Goal: Navigation & Orientation: Find specific page/section

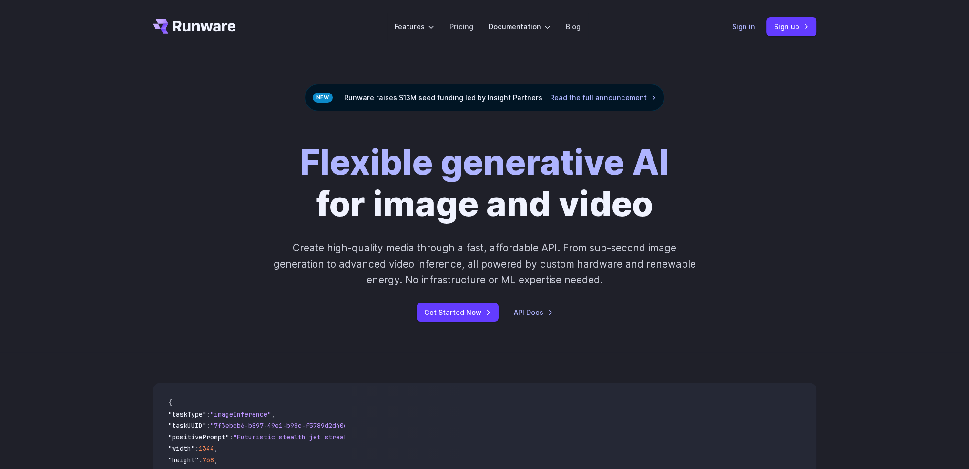
click at [747, 30] on link "Sign in" at bounding box center [743, 26] width 23 height 11
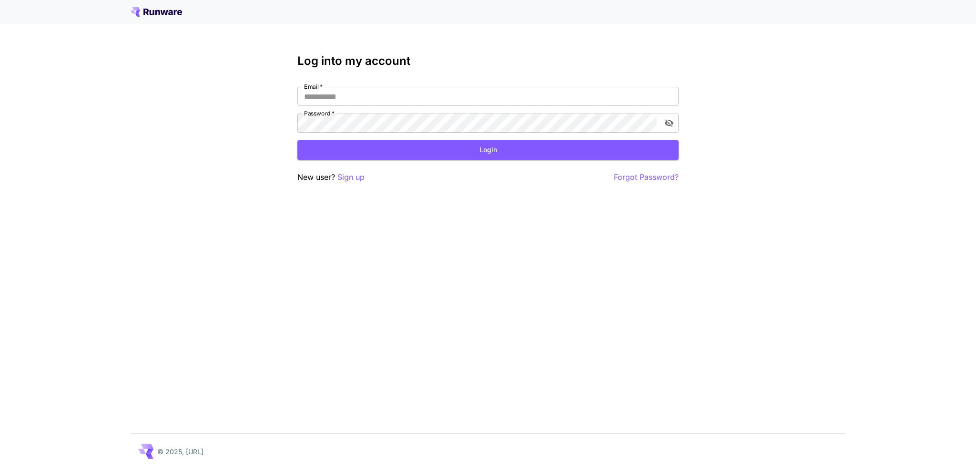
type input "**********"
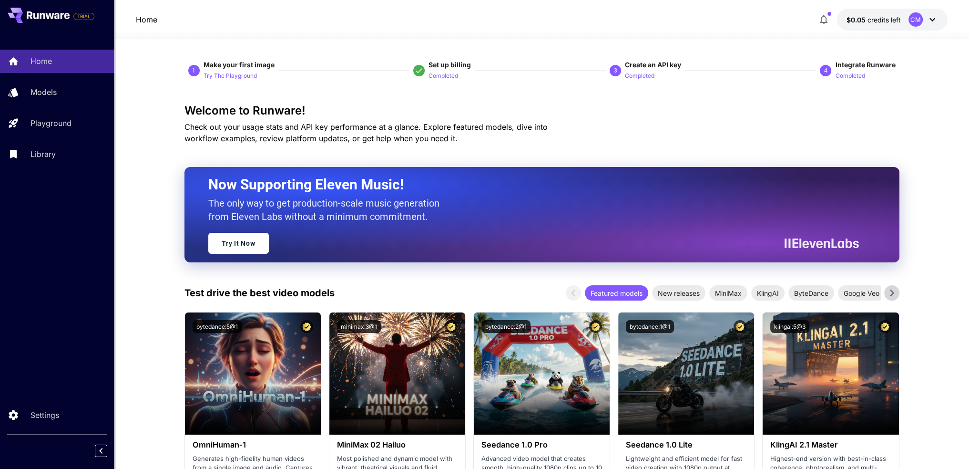
click at [927, 20] on icon at bounding box center [932, 19] width 11 height 11
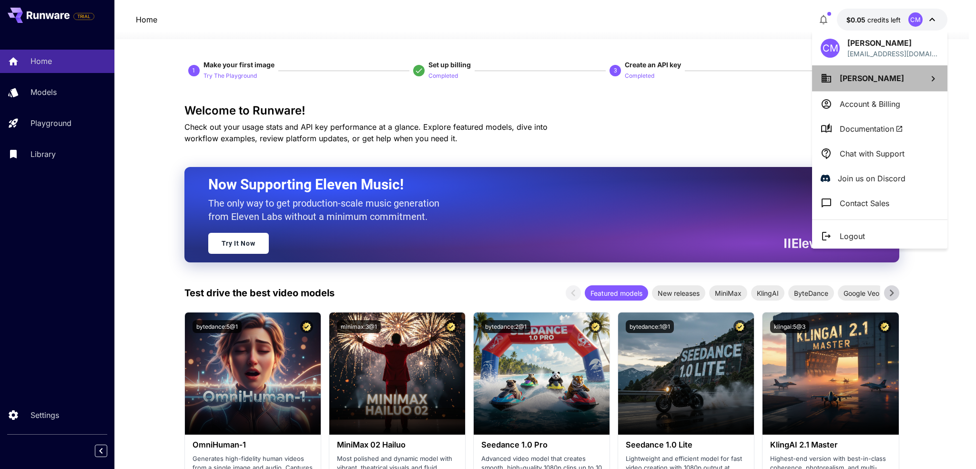
click at [914, 75] on li "[PERSON_NAME]" at bounding box center [879, 78] width 135 height 26
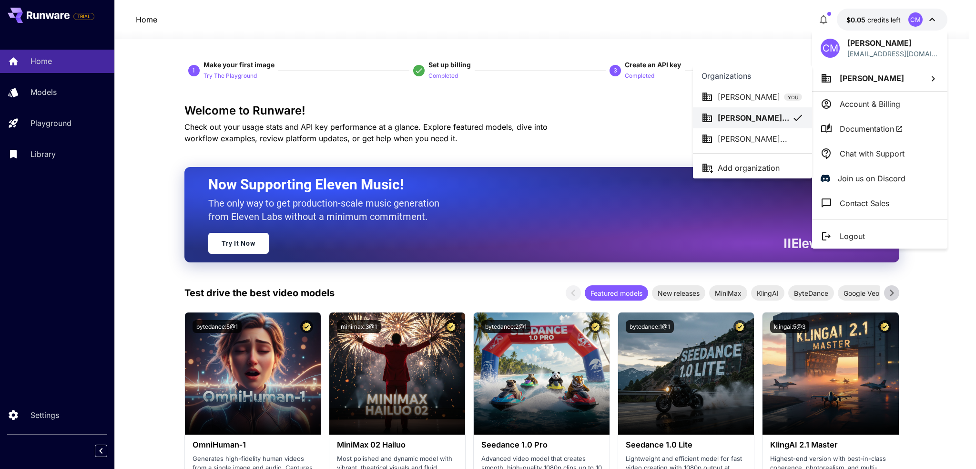
click at [764, 134] on p "[PERSON_NAME]..." at bounding box center [753, 138] width 70 height 11
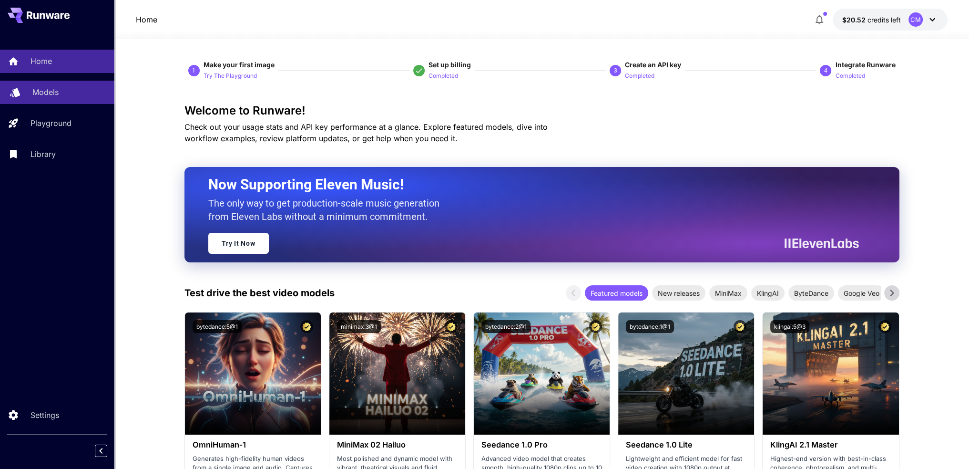
click at [71, 87] on div "Models" at bounding box center [69, 91] width 74 height 11
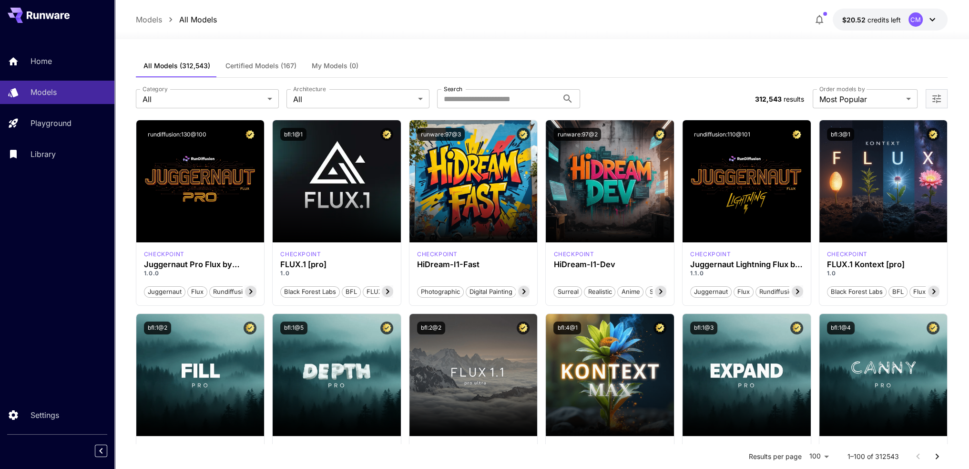
click at [931, 14] on icon at bounding box center [932, 19] width 11 height 11
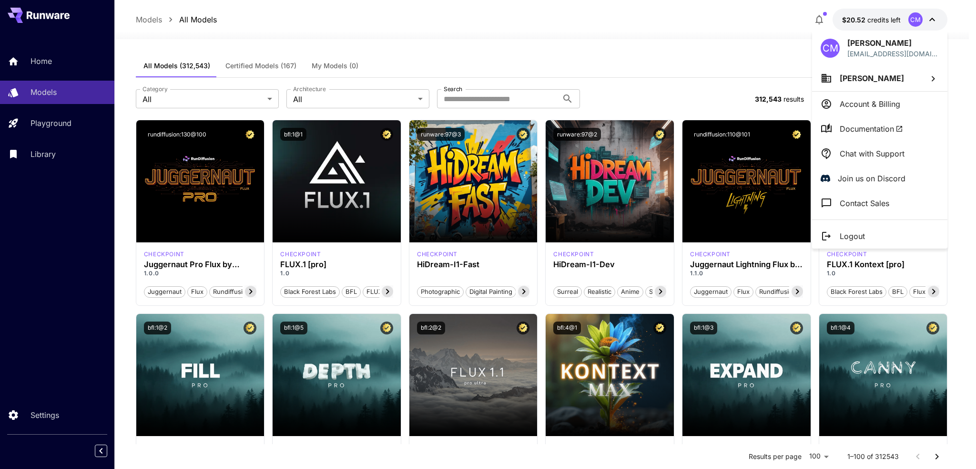
click at [684, 55] on div at bounding box center [488, 234] width 976 height 469
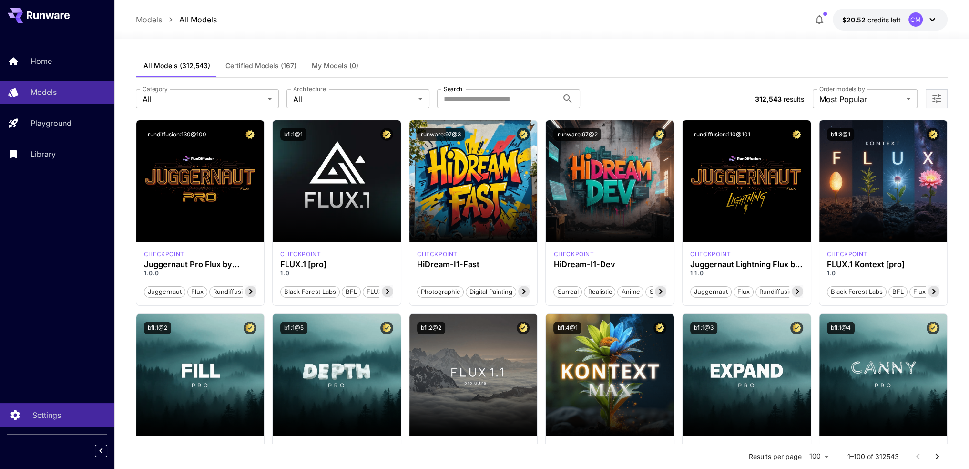
click at [61, 415] on div "Settings" at bounding box center [69, 414] width 74 height 11
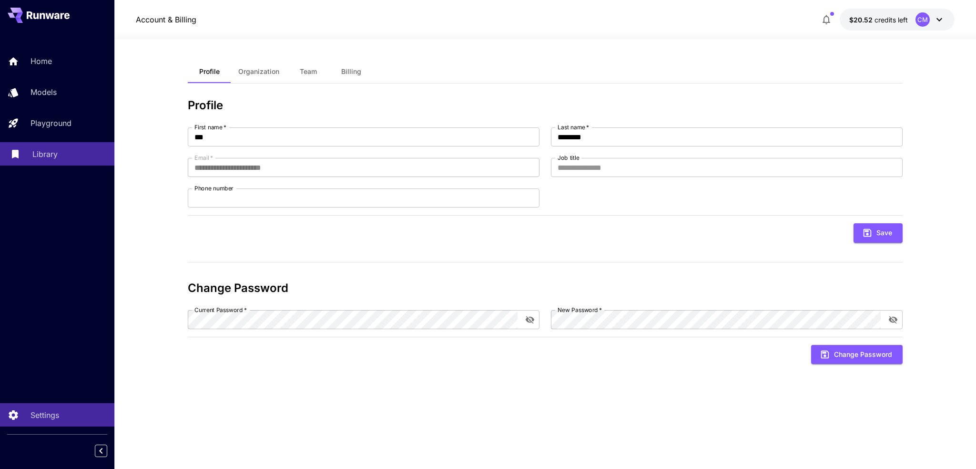
click at [57, 158] on p "Library" at bounding box center [44, 153] width 25 height 11
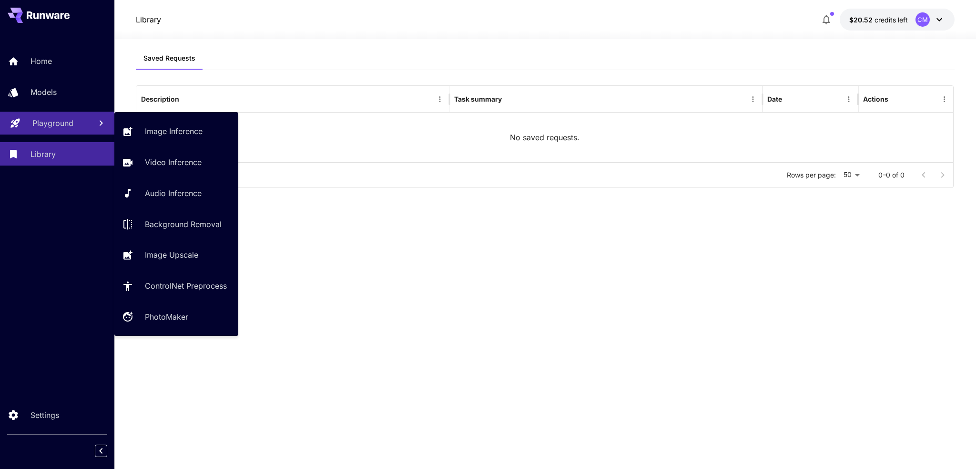
click at [78, 129] on div "Playground" at bounding box center [57, 122] width 51 height 11
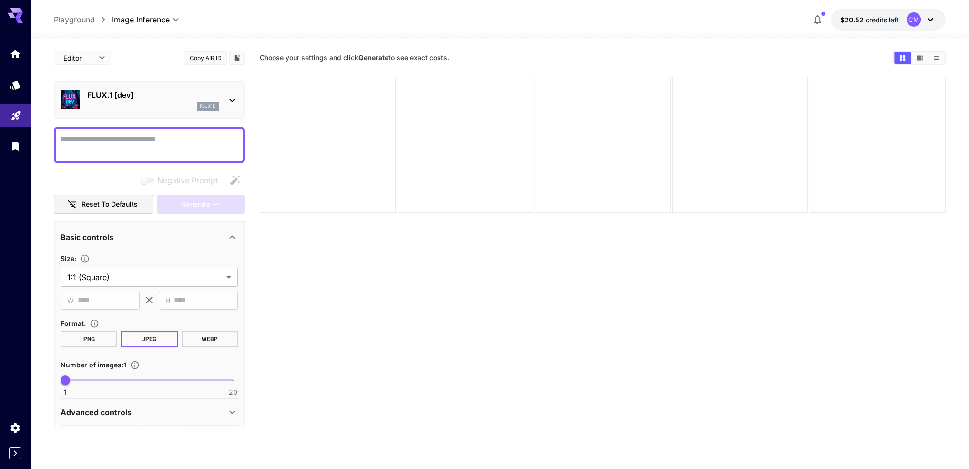
click at [233, 94] on icon at bounding box center [231, 99] width 11 height 11
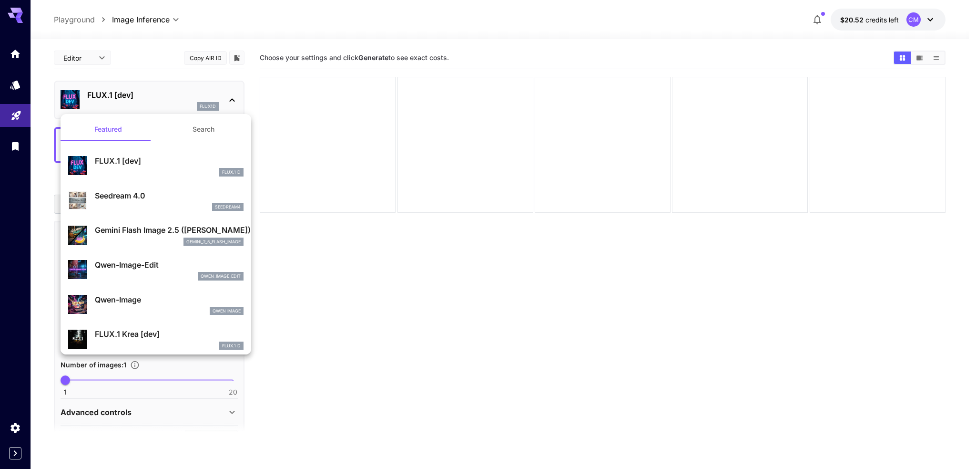
click at [234, 95] on div at bounding box center [488, 234] width 976 height 469
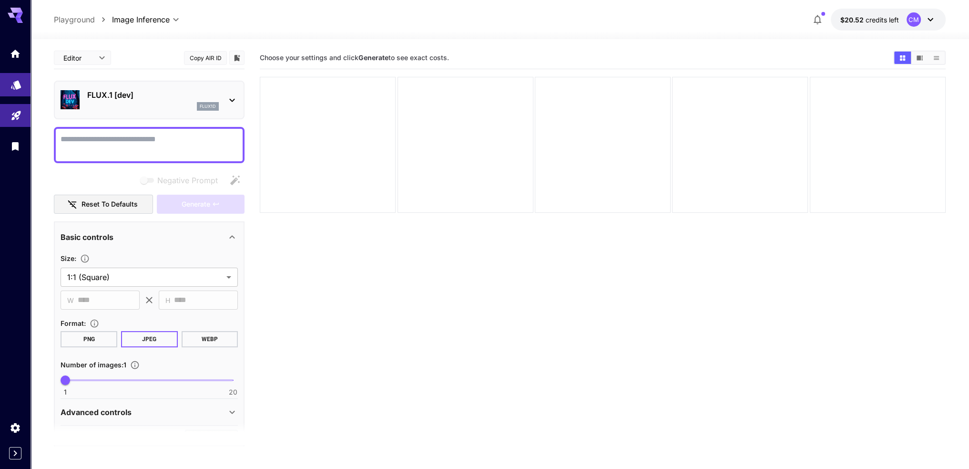
click at [17, 86] on icon "Models" at bounding box center [16, 81] width 10 height 9
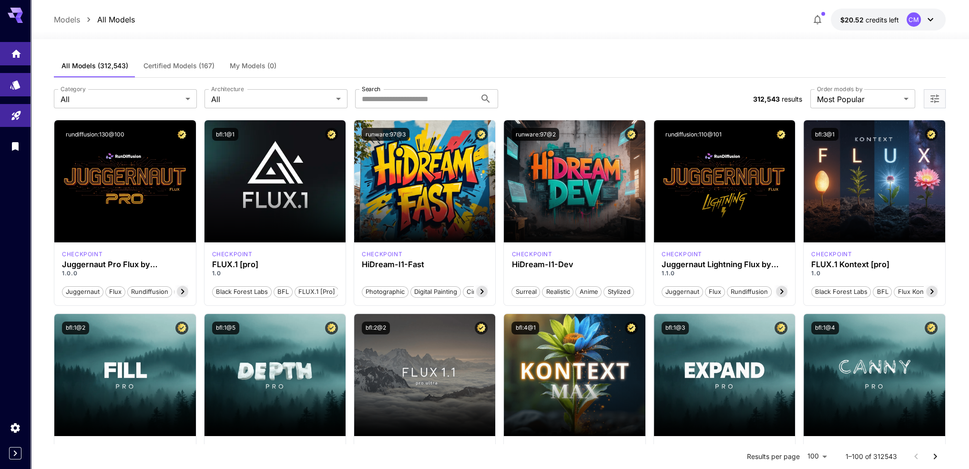
click at [19, 64] on link at bounding box center [15, 53] width 31 height 23
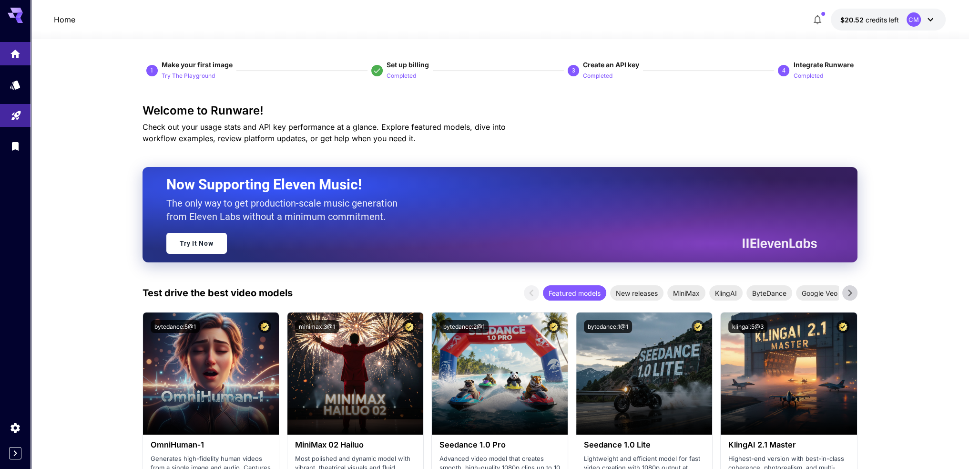
click at [932, 16] on icon at bounding box center [930, 19] width 11 height 11
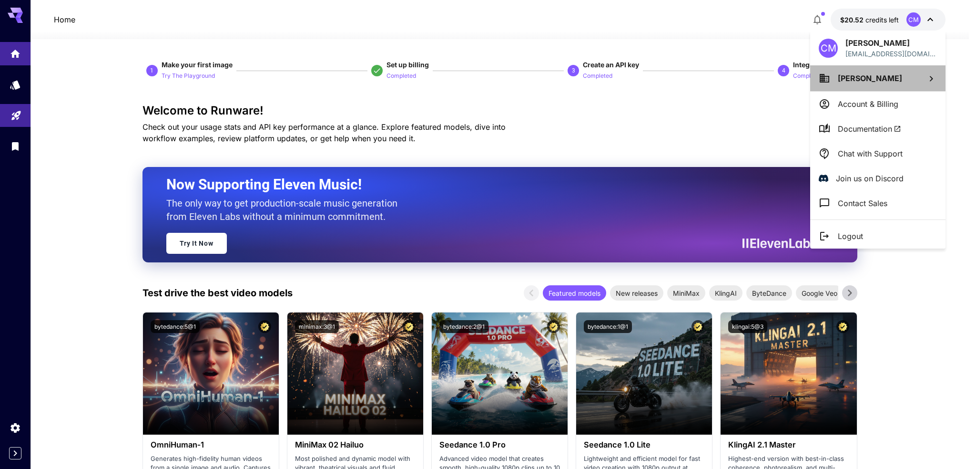
click at [844, 79] on span "[PERSON_NAME]" at bounding box center [870, 78] width 64 height 10
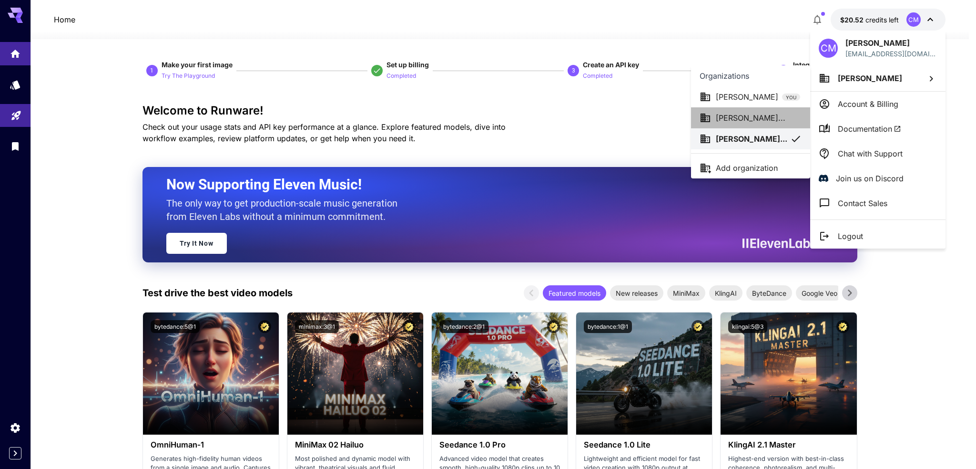
click at [754, 115] on p "[PERSON_NAME]..." at bounding box center [751, 117] width 70 height 11
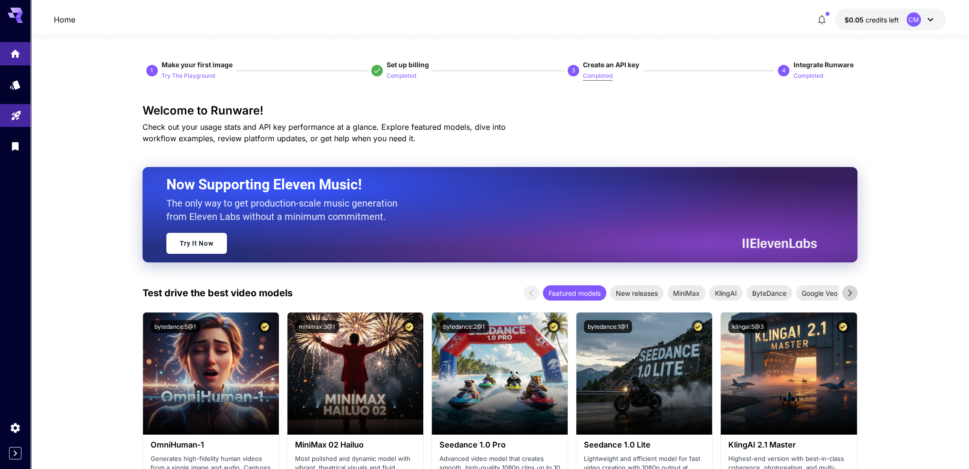
click at [594, 76] on p "Completed" at bounding box center [598, 76] width 30 height 9
click at [607, 76] on p "Completed" at bounding box center [598, 76] width 30 height 9
click at [7, 434] on link at bounding box center [15, 427] width 31 height 23
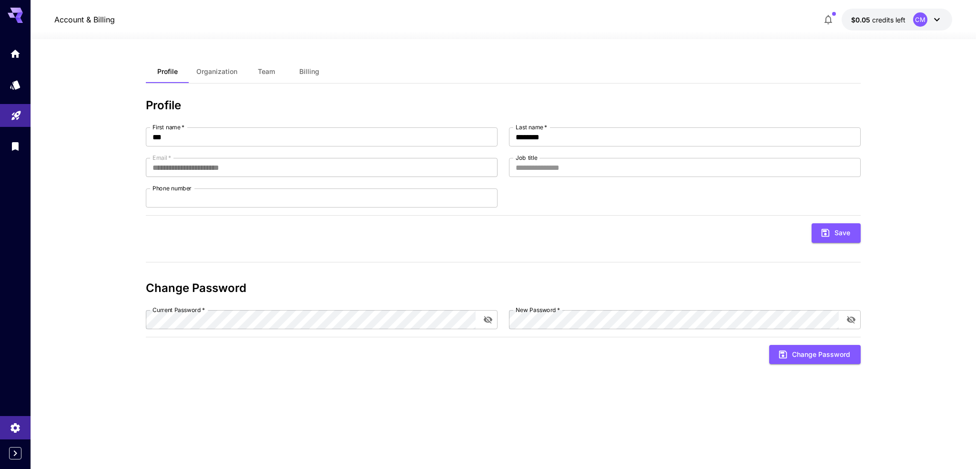
click at [216, 72] on span "Organization" at bounding box center [216, 71] width 41 height 9
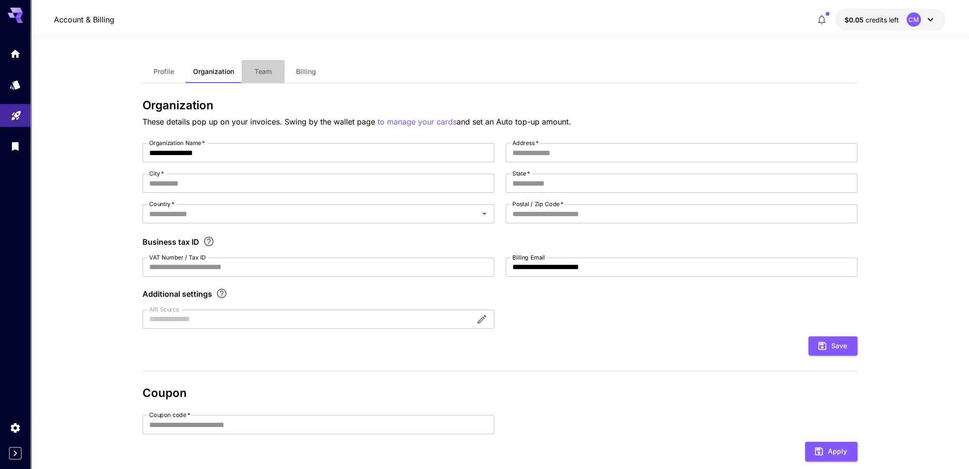
click at [269, 75] on button "Team" at bounding box center [263, 71] width 43 height 23
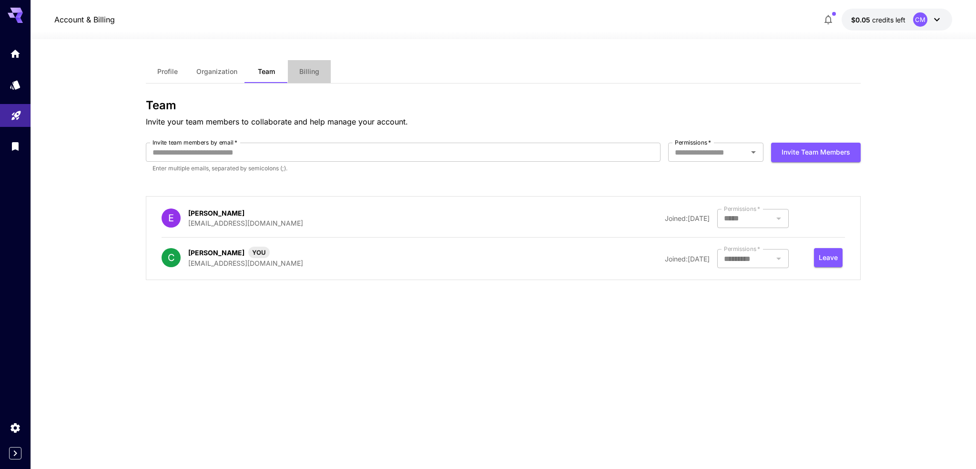
click at [307, 75] on span "Billing" at bounding box center [309, 71] width 20 height 9
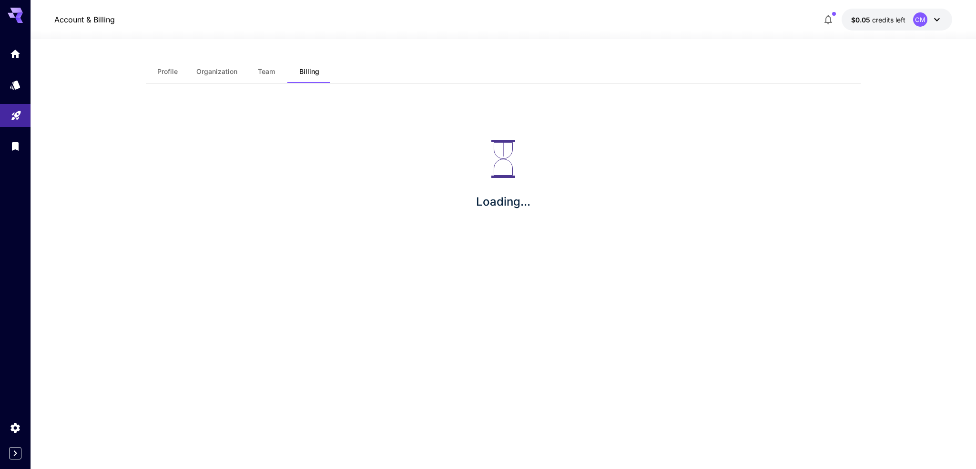
click at [167, 71] on span "Profile" at bounding box center [167, 71] width 20 height 9
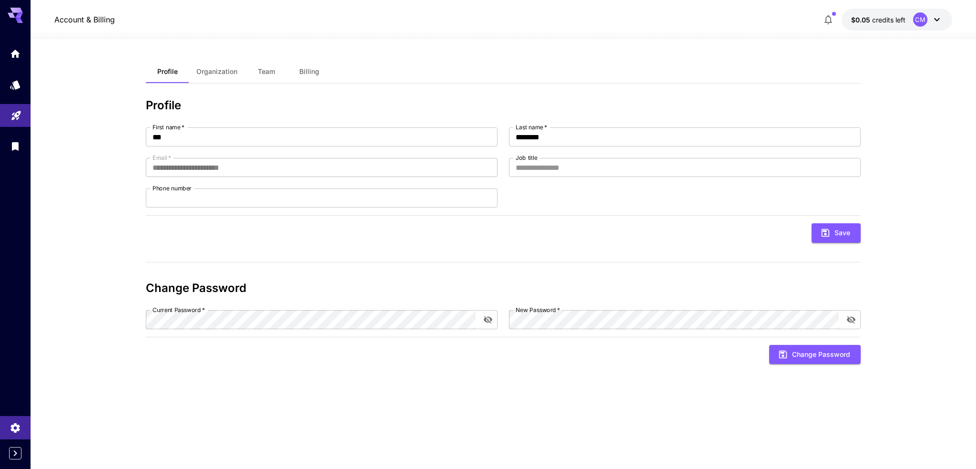
click at [20, 109] on icon "Playground" at bounding box center [15, 112] width 11 height 11
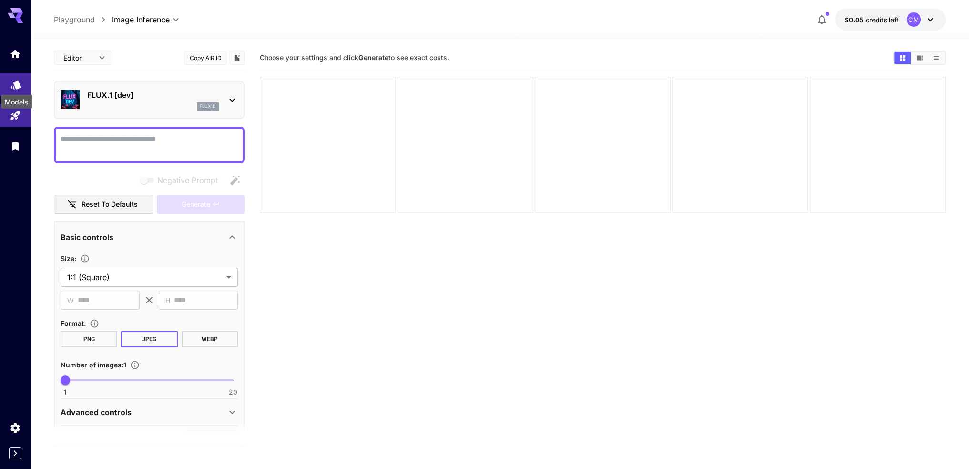
click at [21, 88] on div "Models" at bounding box center [16, 98] width 33 height 21
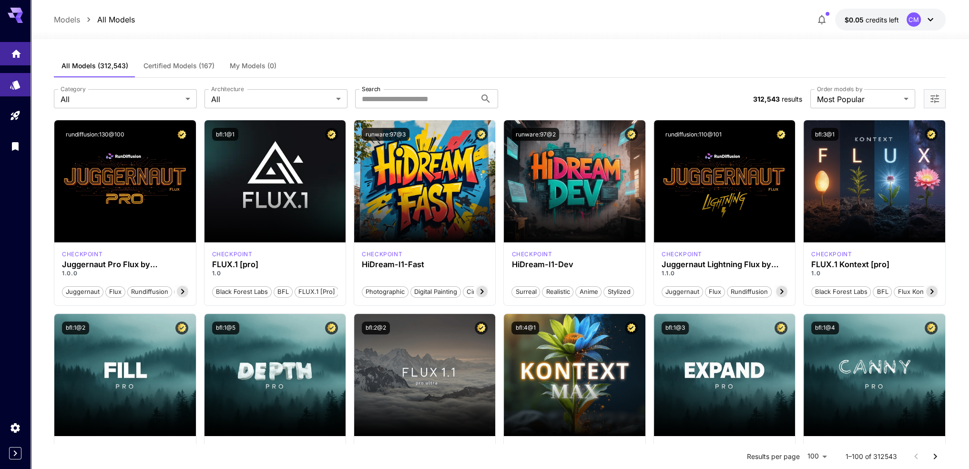
click at [19, 62] on link at bounding box center [15, 53] width 31 height 23
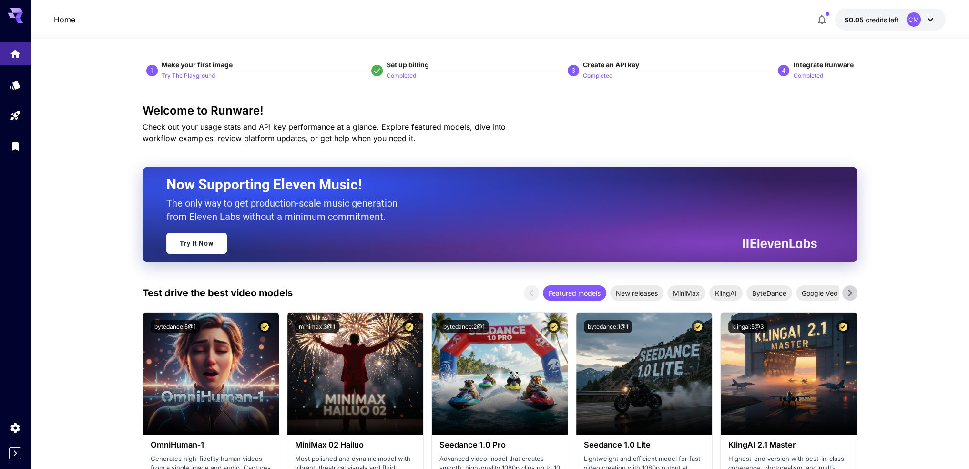
click at [929, 21] on icon at bounding box center [930, 19] width 11 height 11
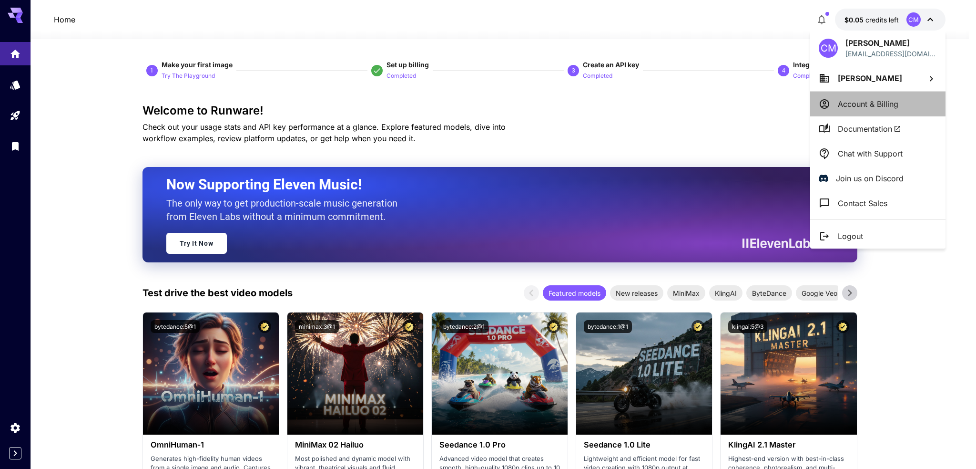
click at [871, 103] on p "Account & Billing" at bounding box center [868, 103] width 61 height 11
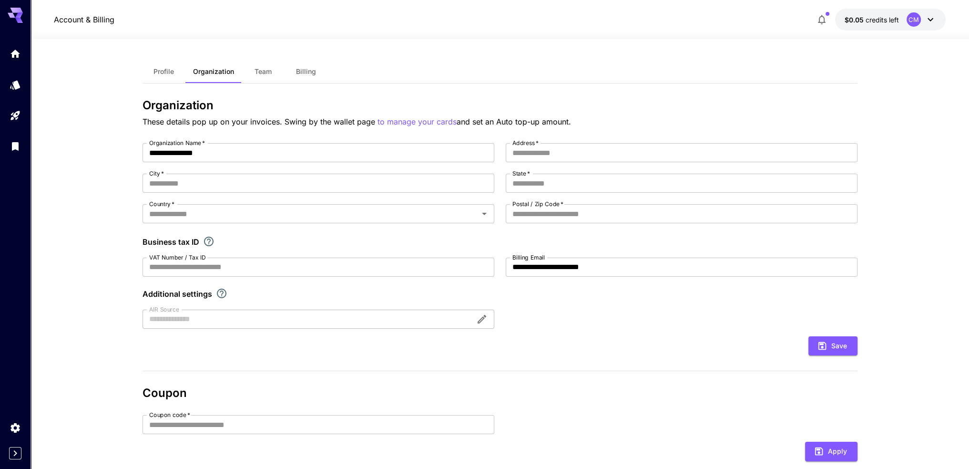
click at [929, 19] on icon at bounding box center [930, 19] width 11 height 11
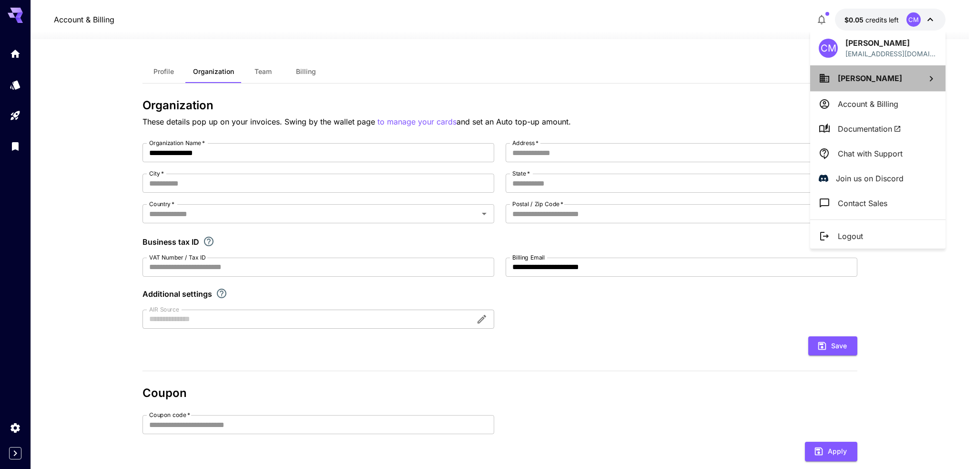
click at [869, 75] on span "[PERSON_NAME]" at bounding box center [870, 78] width 64 height 10
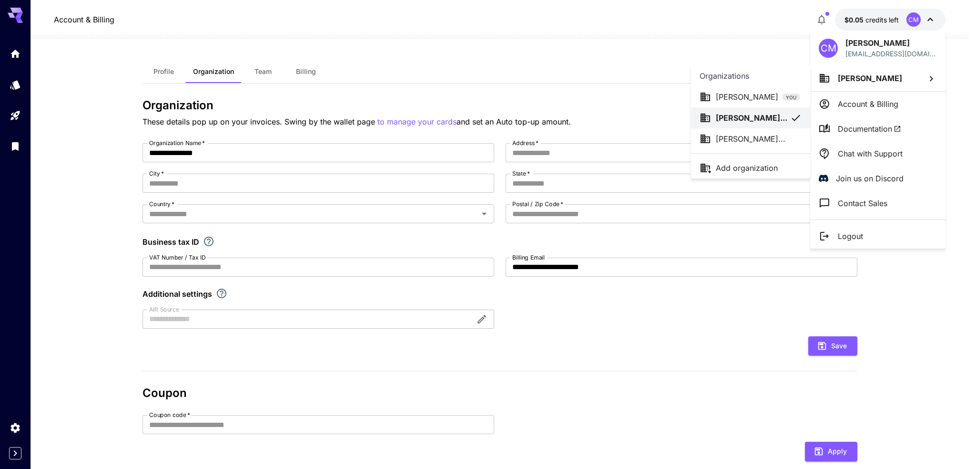
click at [749, 101] on p "[PERSON_NAME]" at bounding box center [747, 96] width 62 height 11
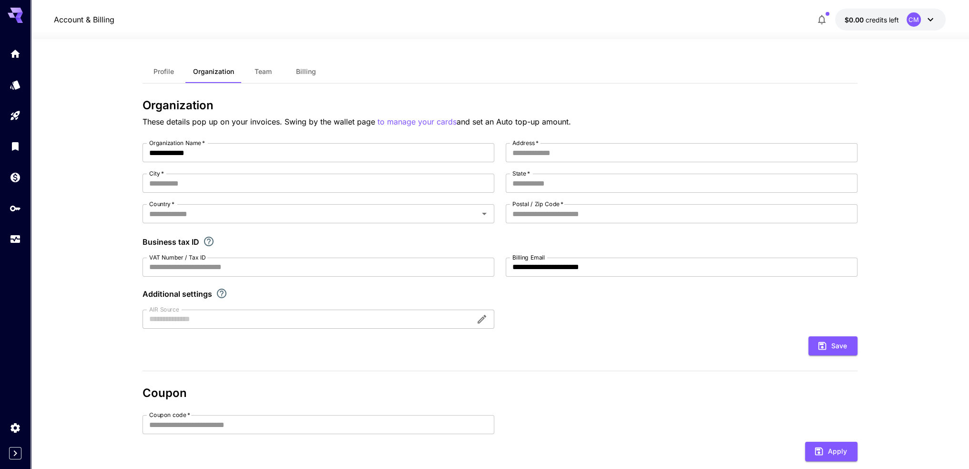
click at [174, 78] on button "Profile" at bounding box center [164, 71] width 43 height 23
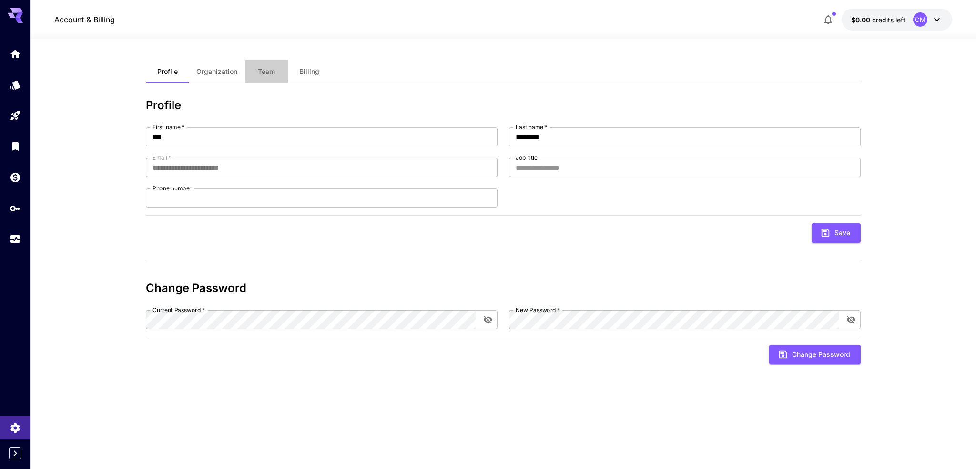
click at [272, 76] on button "Team" at bounding box center [266, 71] width 43 height 23
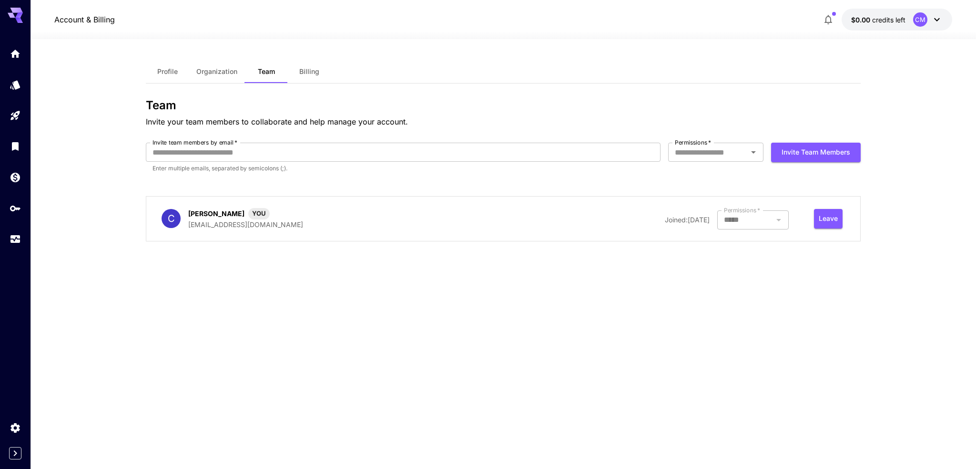
click at [307, 75] on span "Billing" at bounding box center [309, 71] width 20 height 9
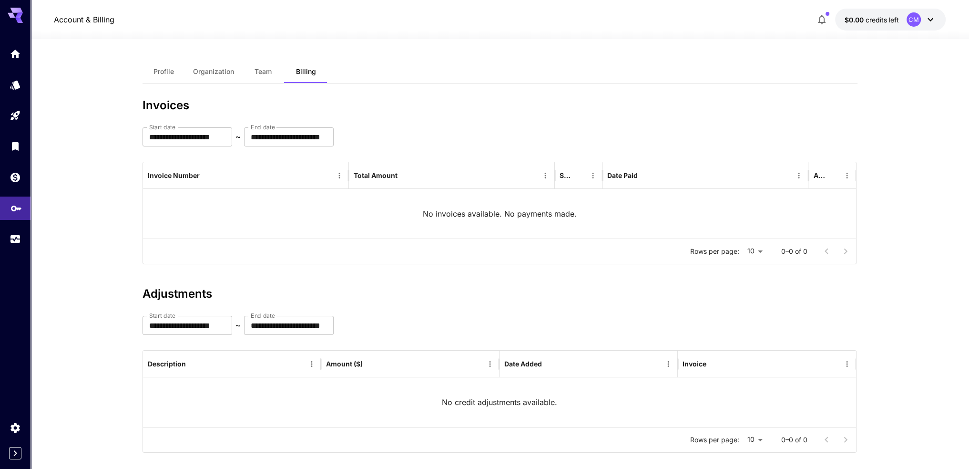
click at [17, 211] on icon "API Keys" at bounding box center [15, 204] width 11 height 11
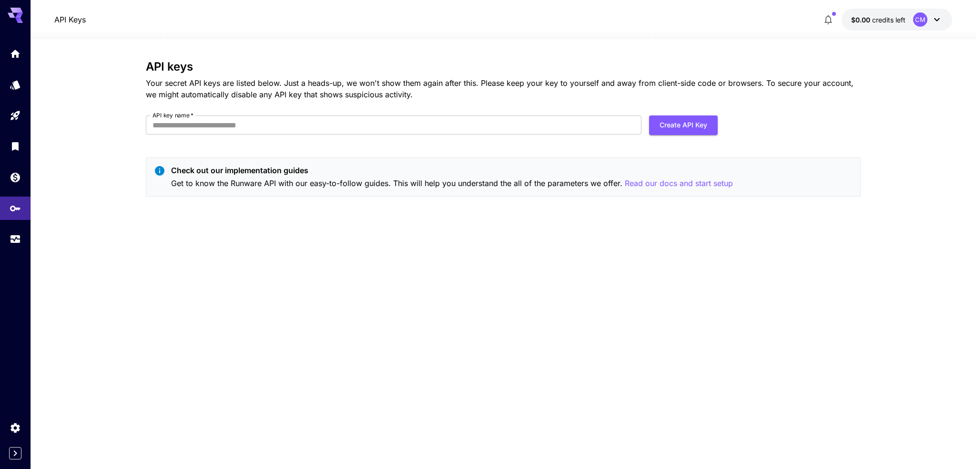
click at [946, 17] on button "$0.00 credits left CM" at bounding box center [897, 20] width 111 height 22
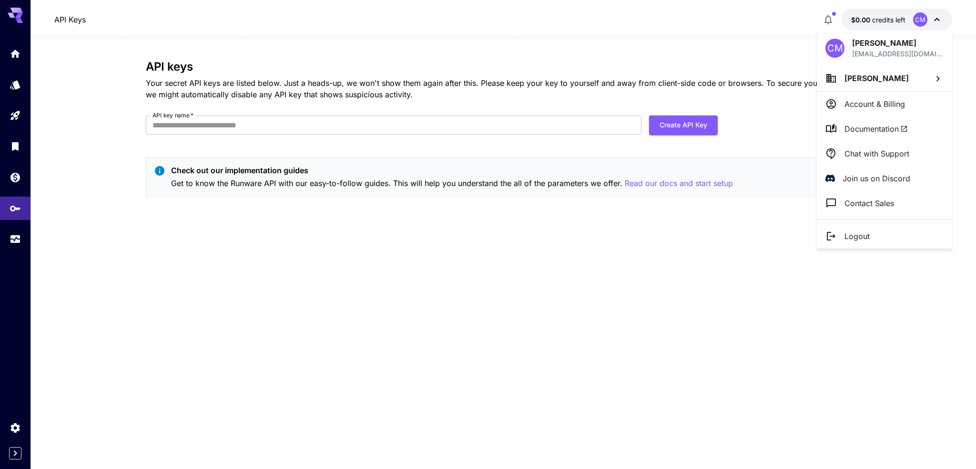
click at [865, 82] on span "[PERSON_NAME]" at bounding box center [877, 78] width 64 height 10
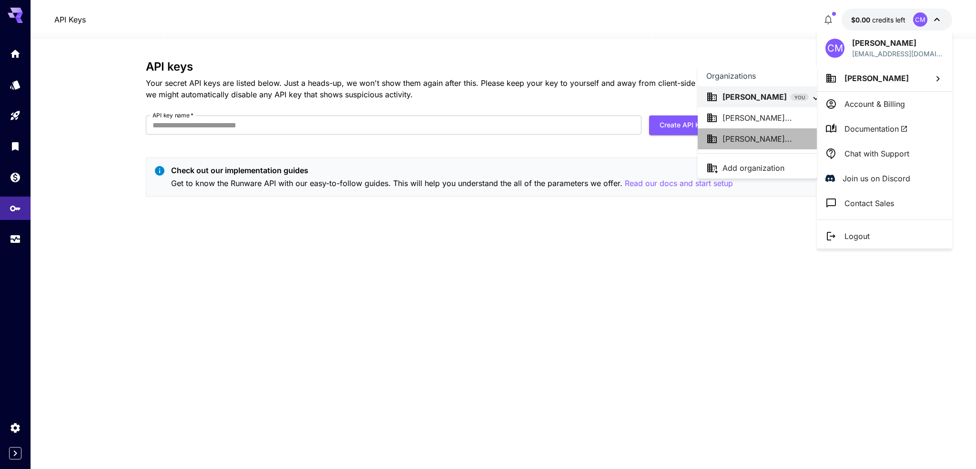
click at [746, 131] on li "[PERSON_NAME]..." at bounding box center [757, 138] width 119 height 21
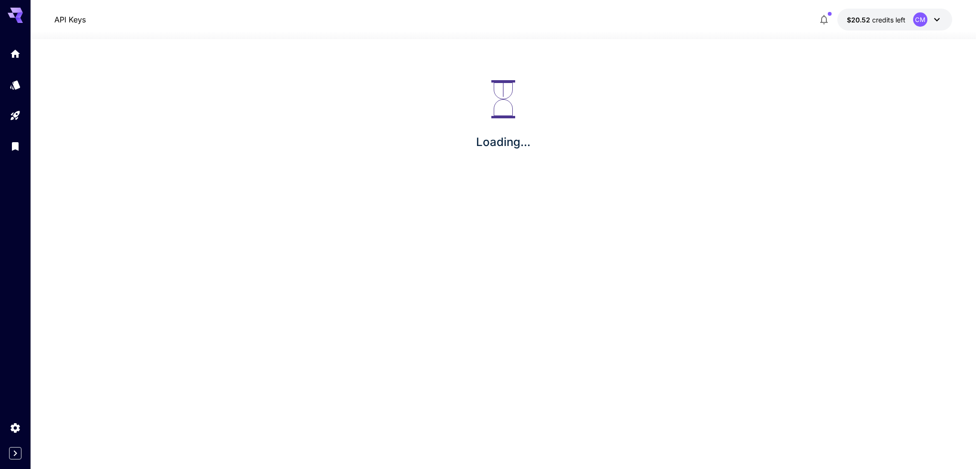
click at [934, 16] on icon at bounding box center [936, 19] width 11 height 11
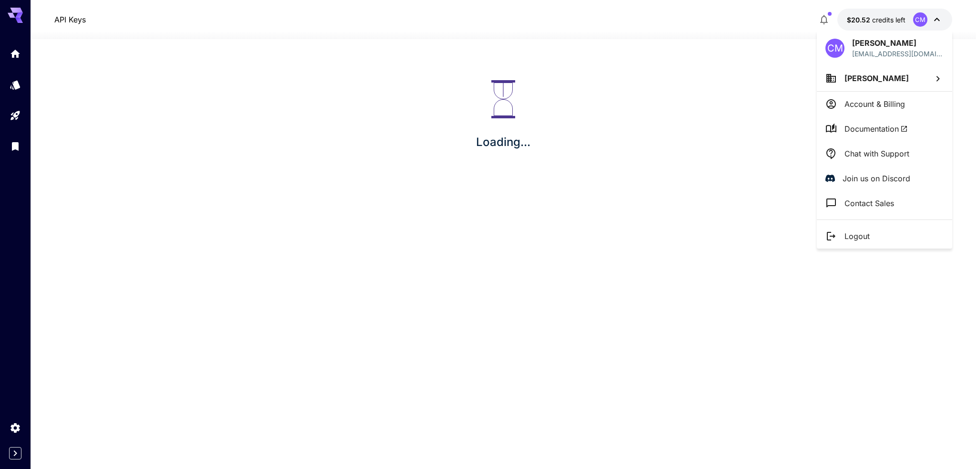
click at [876, 85] on li "[PERSON_NAME]" at bounding box center [884, 78] width 135 height 26
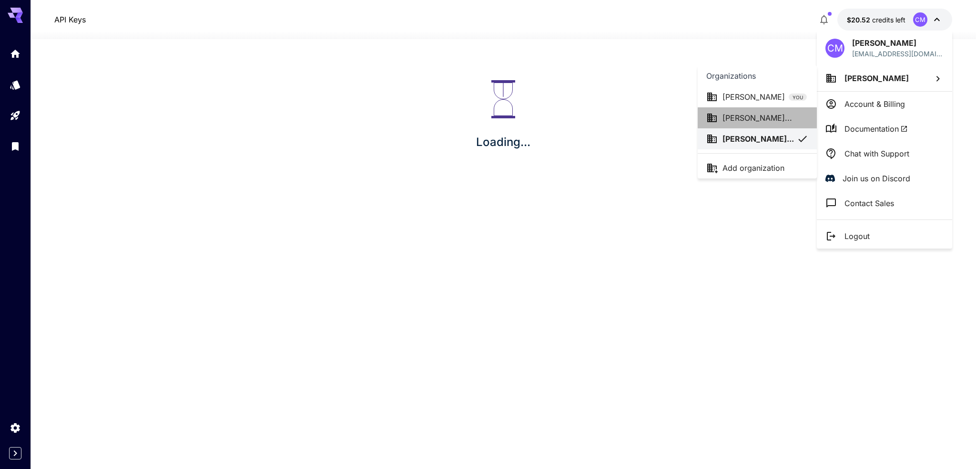
click at [751, 121] on p "[PERSON_NAME]..." at bounding box center [758, 117] width 70 height 11
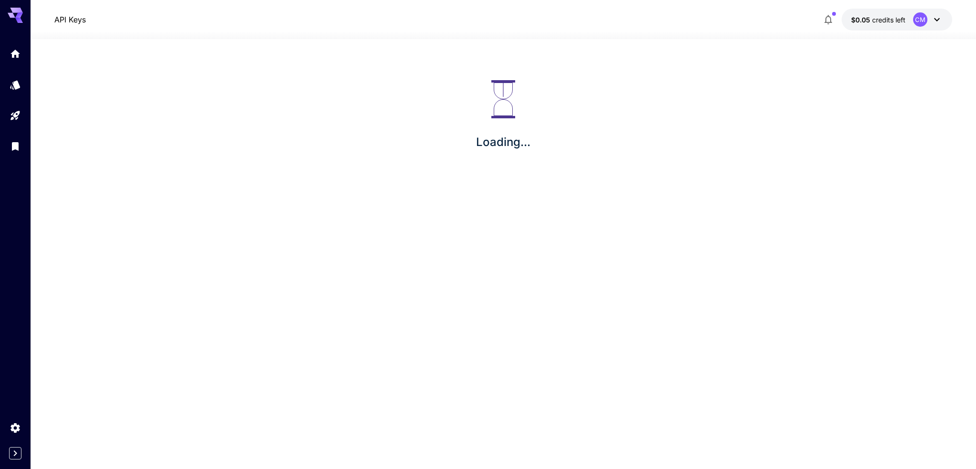
drag, startPoint x: 20, startPoint y: 430, endPoint x: 133, endPoint y: 358, distance: 134.0
click at [20, 430] on icon "Settings" at bounding box center [15, 424] width 11 height 11
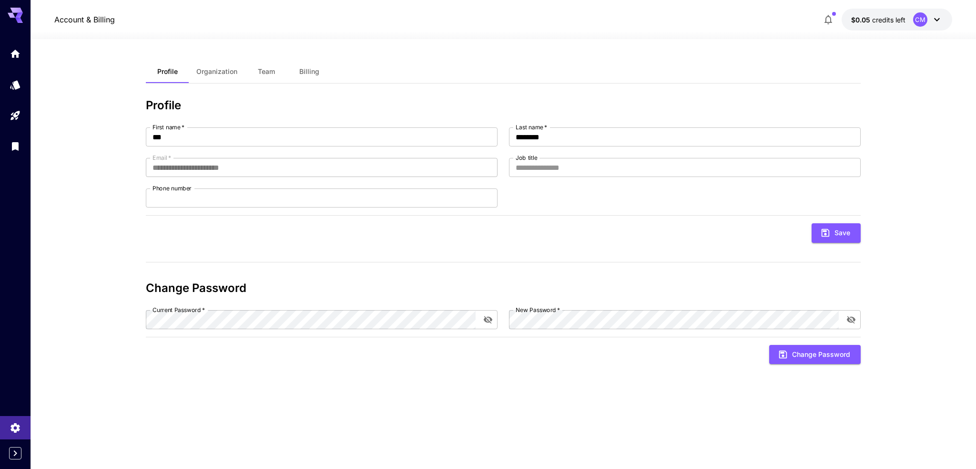
click at [221, 66] on button "Organization" at bounding box center [217, 71] width 56 height 23
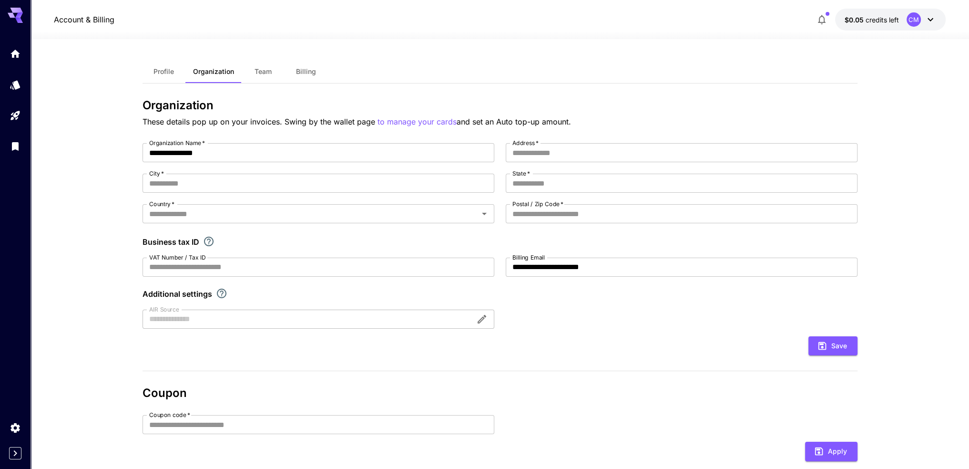
click at [255, 70] on span "Team" at bounding box center [263, 71] width 17 height 9
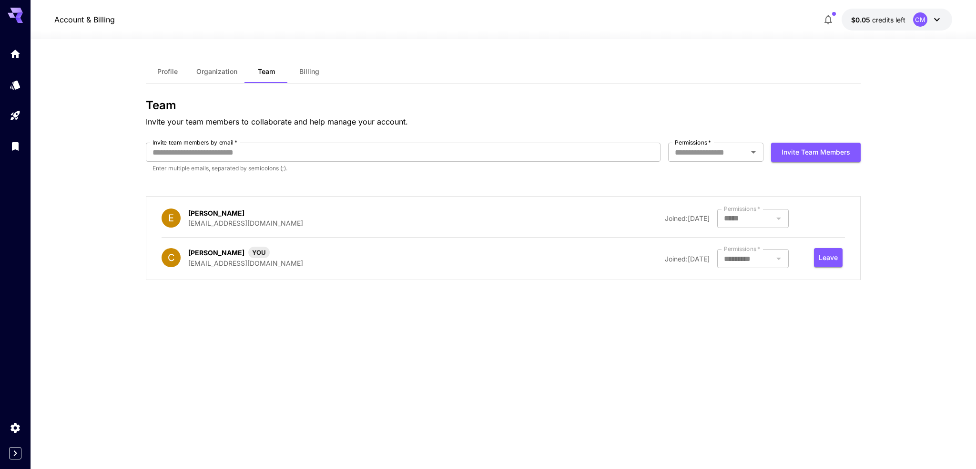
click at [759, 259] on div at bounding box center [753, 258] width 72 height 19
click at [938, 10] on button "$0.05 credits left CM" at bounding box center [897, 20] width 111 height 22
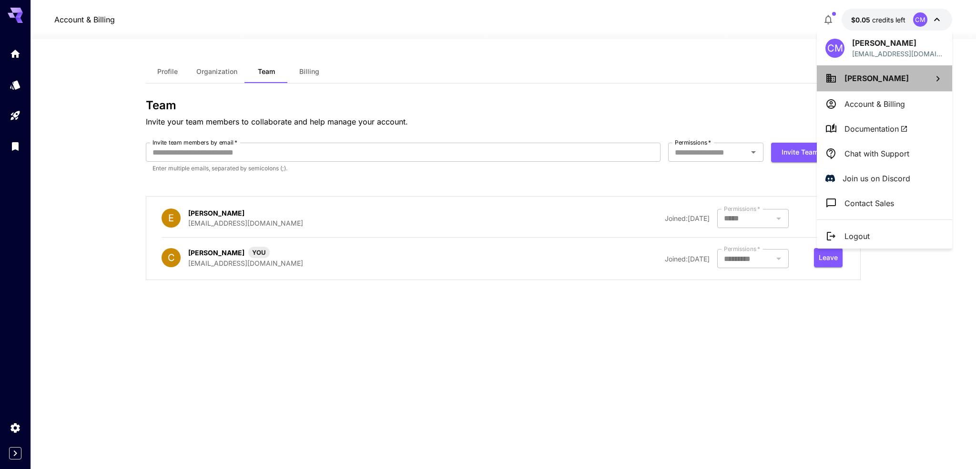
click at [870, 83] on li "[PERSON_NAME]" at bounding box center [884, 78] width 135 height 26
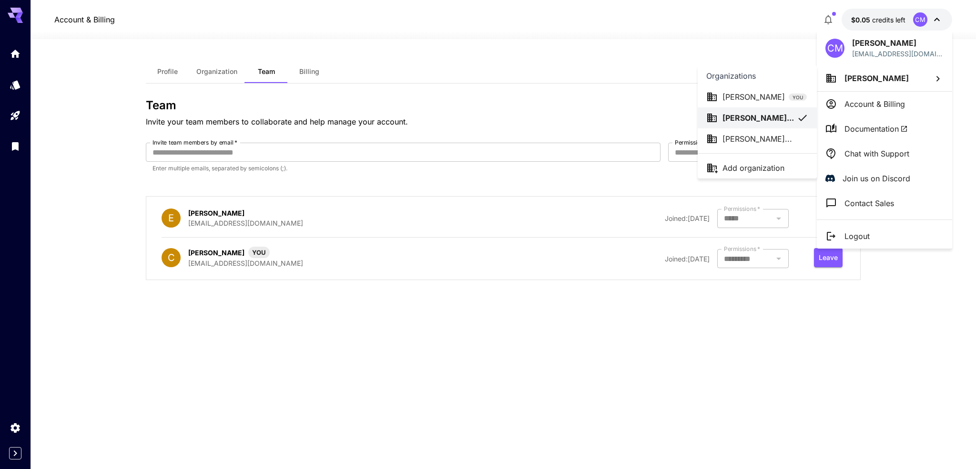
click at [769, 93] on div "Cal Morrison YOU" at bounding box center [765, 96] width 84 height 11
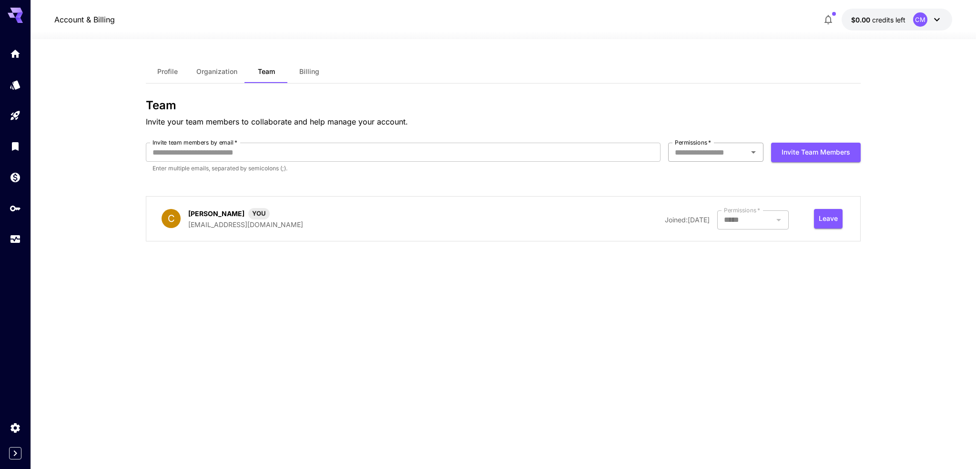
click at [747, 144] on div "Permissions   *" at bounding box center [715, 152] width 95 height 19
click at [746, 154] on div "Permissions   *" at bounding box center [715, 152] width 95 height 19
click at [744, 147] on input "Permissions   *" at bounding box center [708, 151] width 74 height 13
click at [747, 123] on p "Invite your team members to collaborate and help manage your account." at bounding box center [503, 121] width 715 height 11
click at [932, 20] on icon at bounding box center [936, 19] width 11 height 11
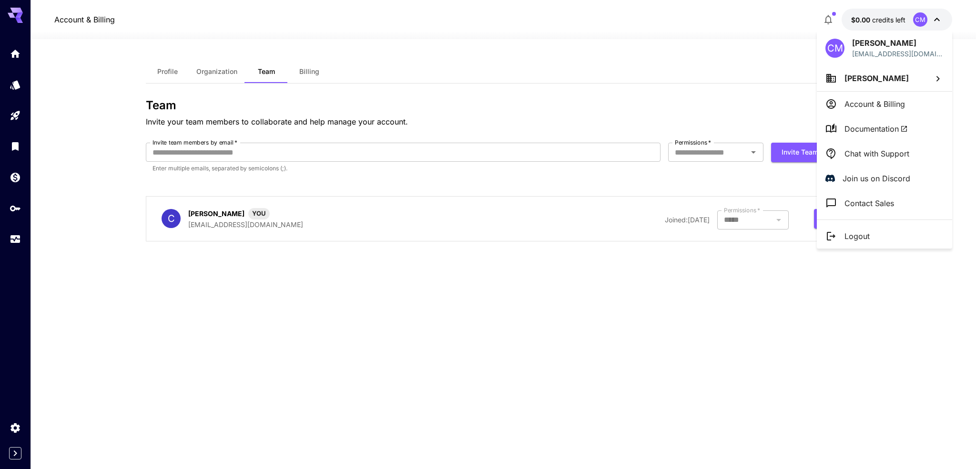
click at [883, 74] on span "[PERSON_NAME]" at bounding box center [877, 78] width 64 height 10
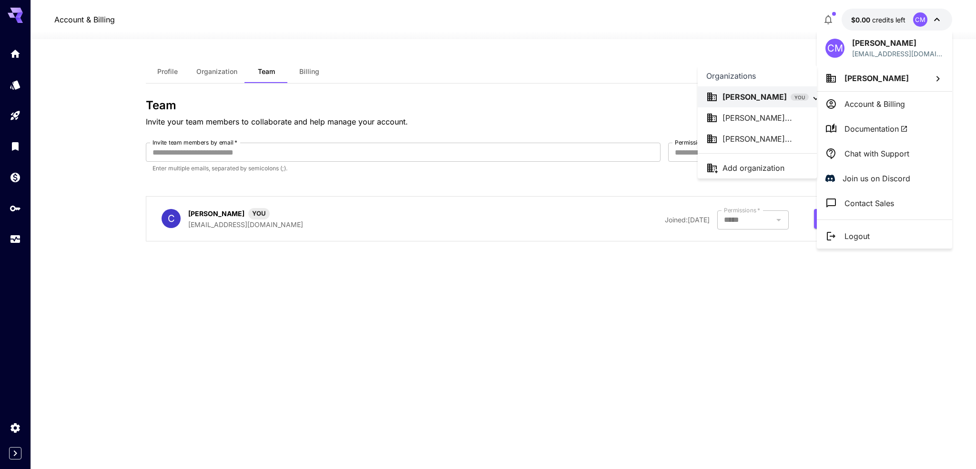
click at [756, 122] on p "[PERSON_NAME]..." at bounding box center [758, 117] width 70 height 11
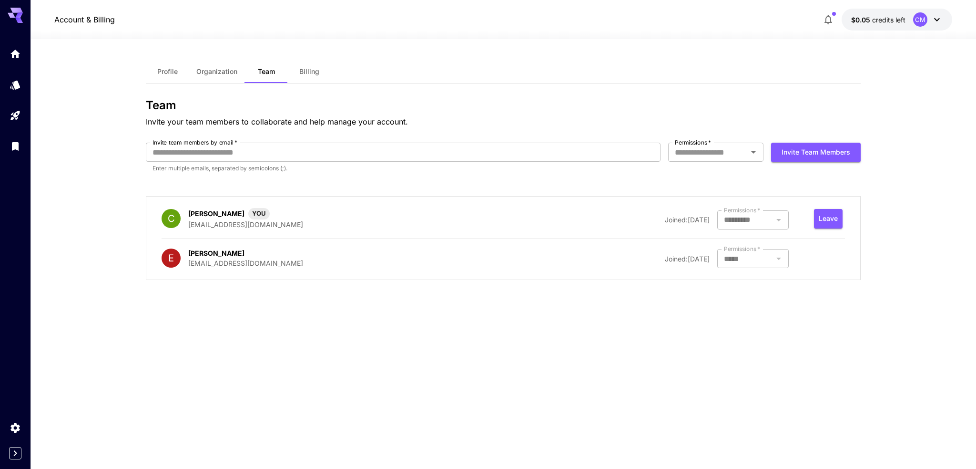
drag, startPoint x: 198, startPoint y: 368, endPoint x: 209, endPoint y: 368, distance: 11.0
click at [198, 368] on div "Profile Organization Team Billing Team Invite your team members to collaborate …" at bounding box center [503, 254] width 715 height 388
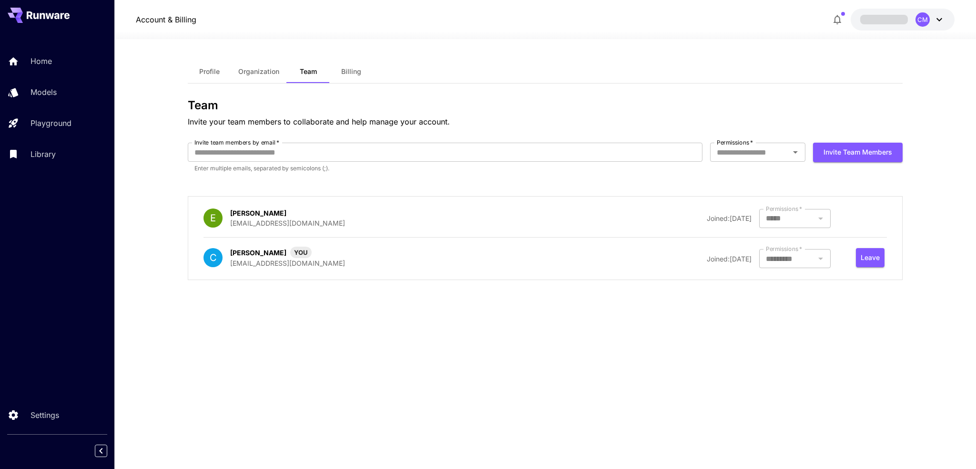
click at [931, 21] on div "CM" at bounding box center [931, 19] width 30 height 14
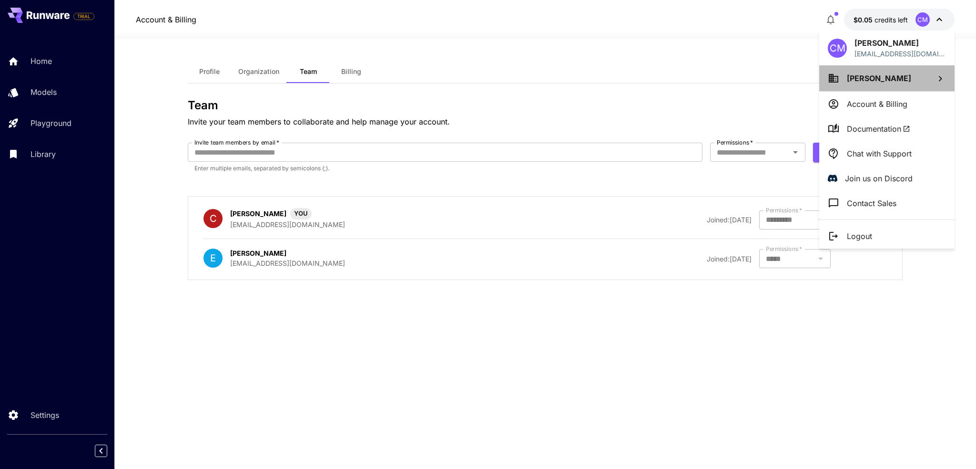
click at [890, 77] on span "[PERSON_NAME]" at bounding box center [879, 78] width 64 height 10
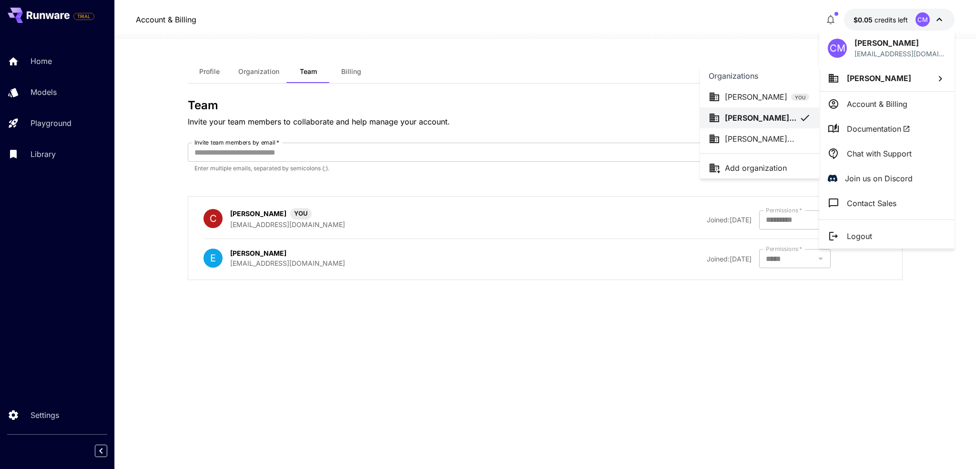
click at [764, 137] on p "[PERSON_NAME]..." at bounding box center [760, 138] width 70 height 11
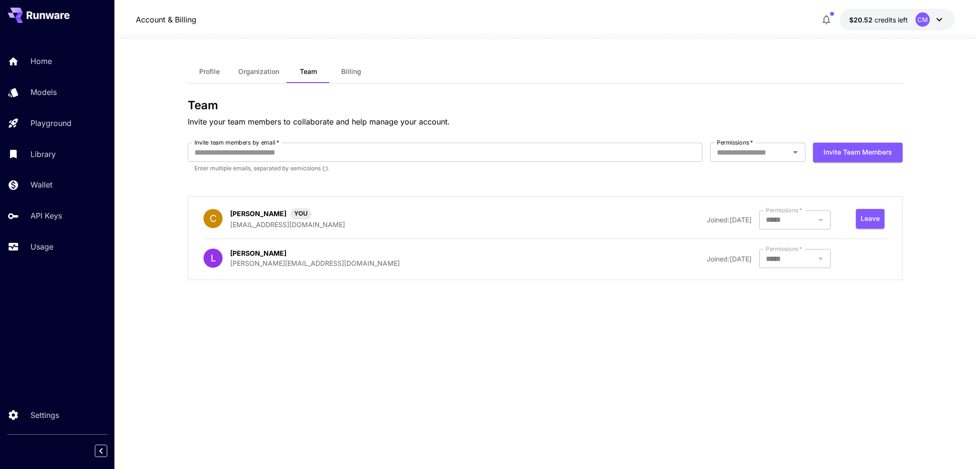
click at [884, 36] on div at bounding box center [545, 33] width 862 height 11
click at [892, 19] on span "credits left" at bounding box center [891, 20] width 33 height 8
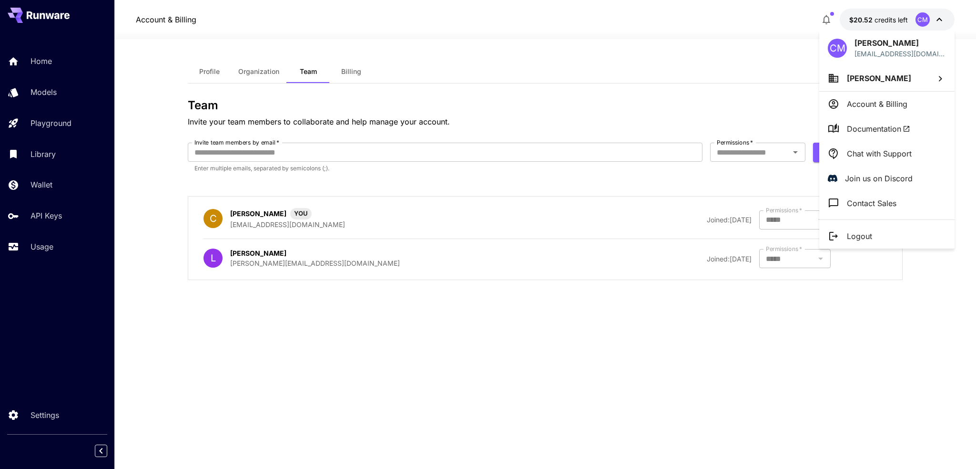
click at [862, 72] on p "[PERSON_NAME]" at bounding box center [879, 77] width 64 height 11
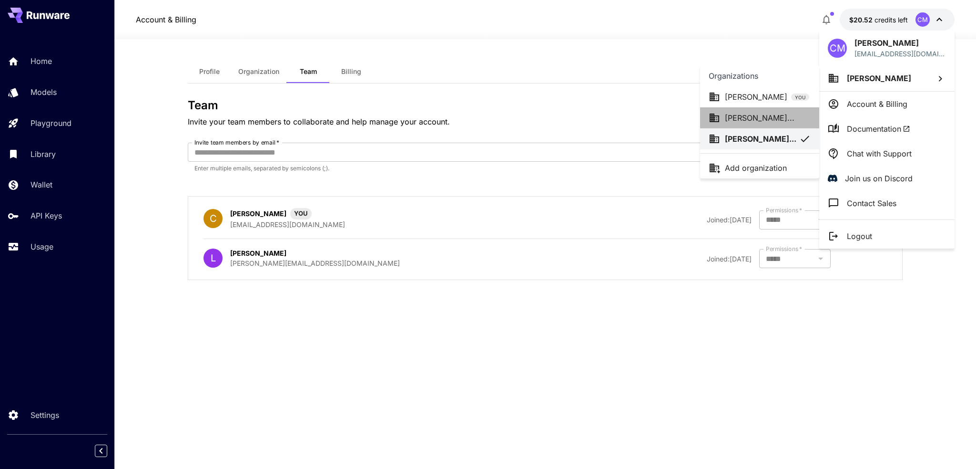
click at [760, 118] on p "[PERSON_NAME]..." at bounding box center [760, 117] width 70 height 11
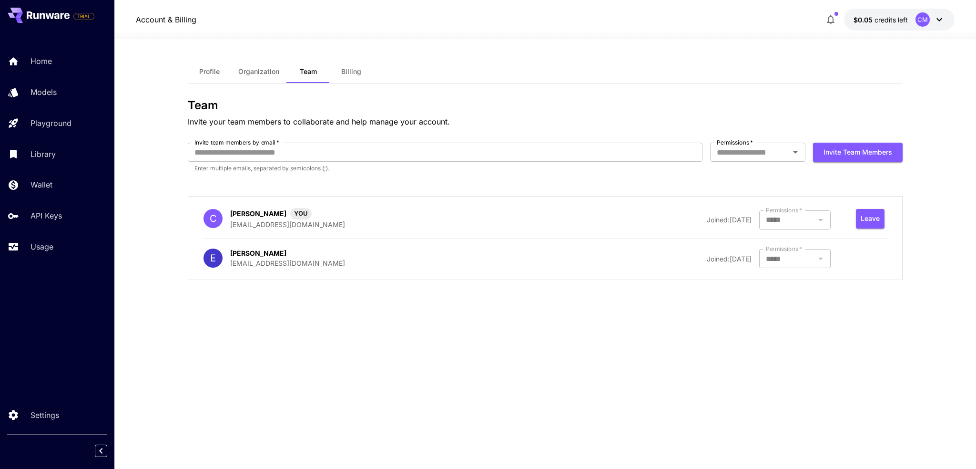
click at [71, 320] on div "TRIAL Home Models Playground Library Wallet API Keys Usage Settings" at bounding box center [57, 234] width 114 height 469
click at [51, 99] on link "Models" at bounding box center [57, 92] width 114 height 23
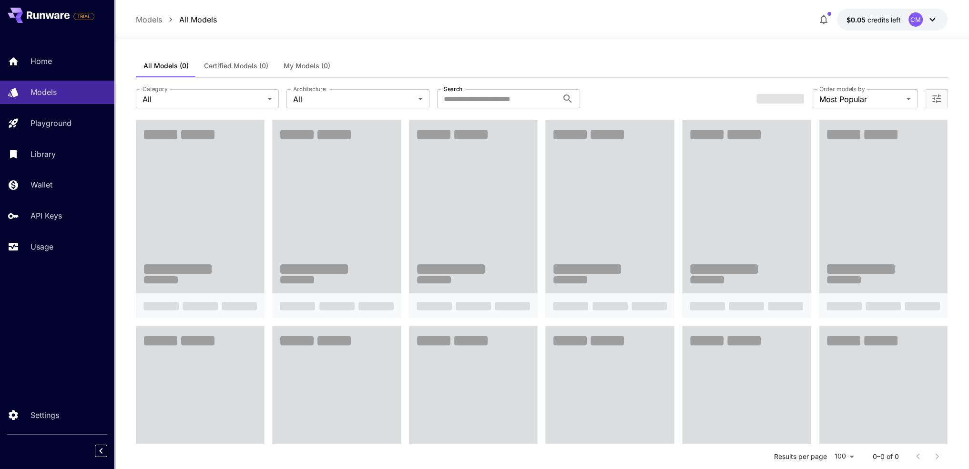
click at [54, 359] on div "TRIAL Home Models Playground Library Wallet API Keys Usage Settings" at bounding box center [57, 234] width 114 height 469
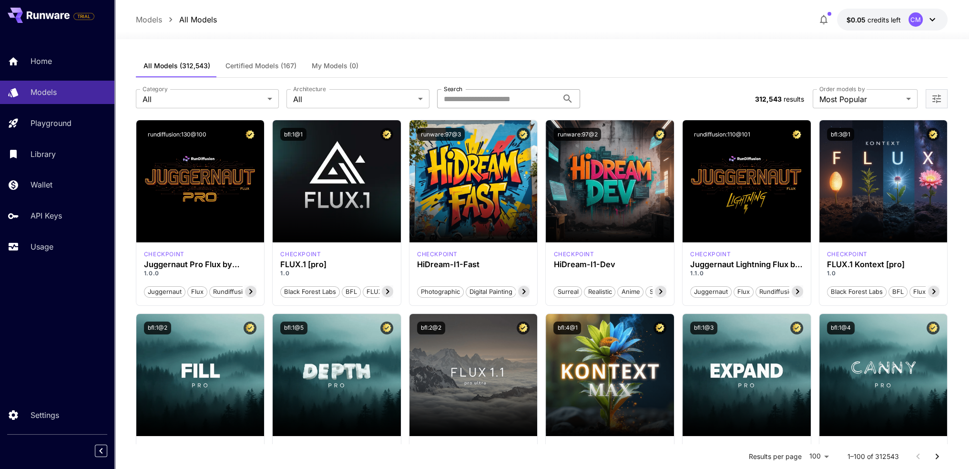
click at [496, 98] on input "Search" at bounding box center [497, 98] width 121 height 19
type input "*******"
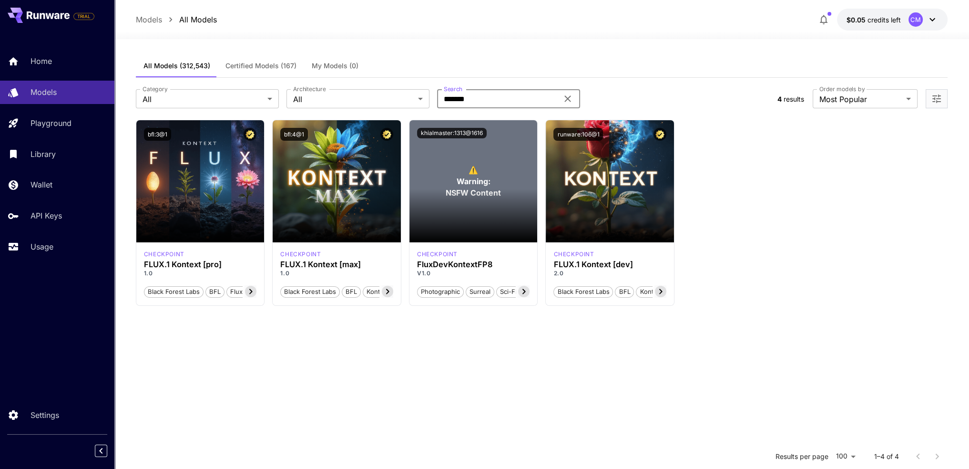
click at [639, 83] on div "**********" at bounding box center [542, 99] width 812 height 42
